Goal: Book appointment/travel/reservation

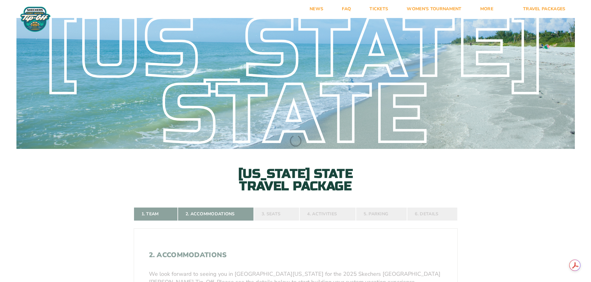
select select
